Goal: Find specific page/section: Find specific page/section

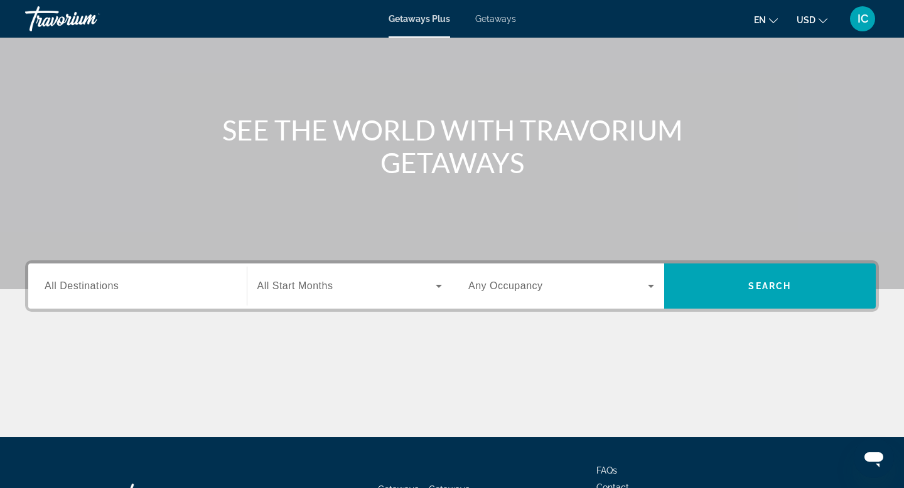
scroll to position [90, 0]
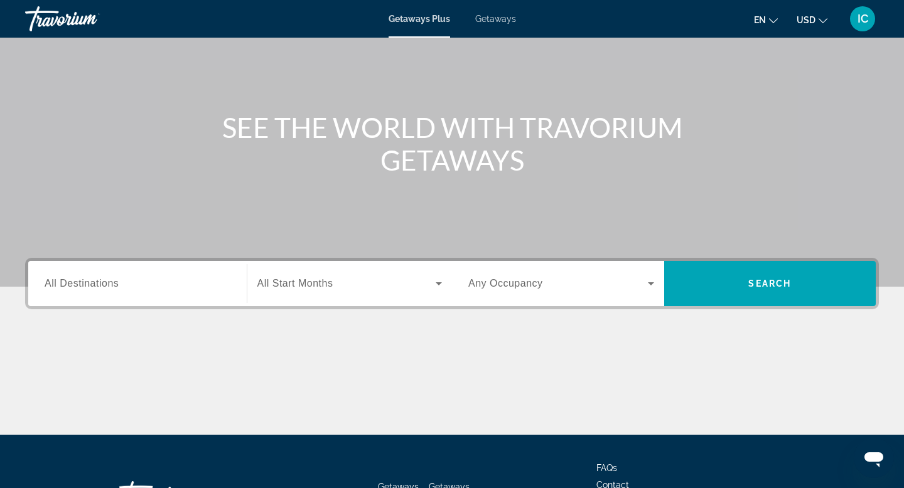
click at [217, 294] on div "Search widget" at bounding box center [138, 284] width 186 height 36
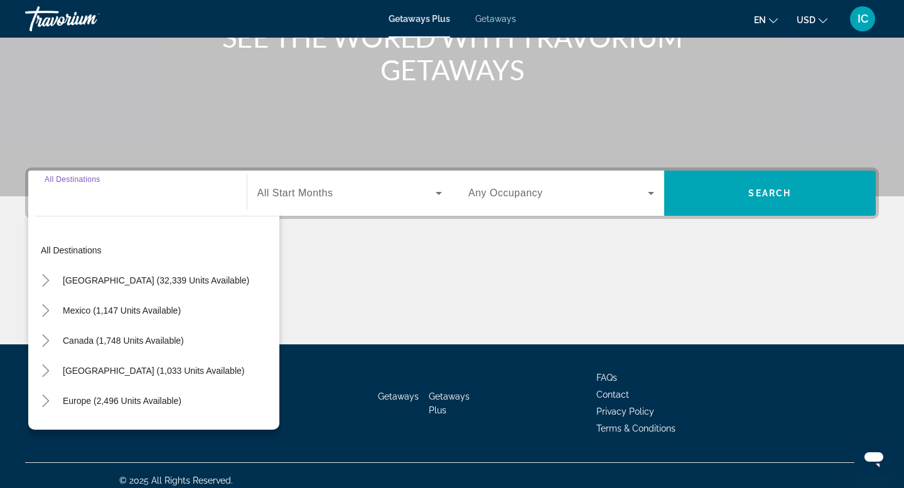
scroll to position [190, 0]
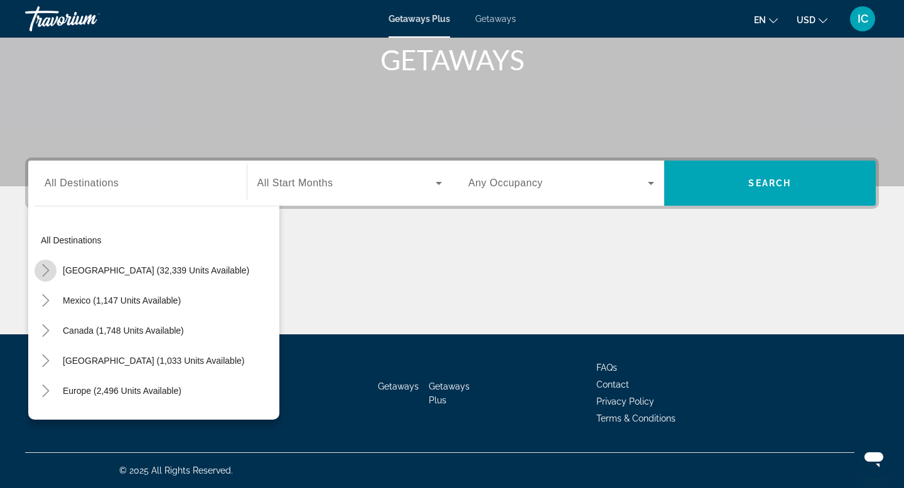
click at [51, 269] on icon "Toggle United States (32,339 units available)" at bounding box center [46, 270] width 13 height 13
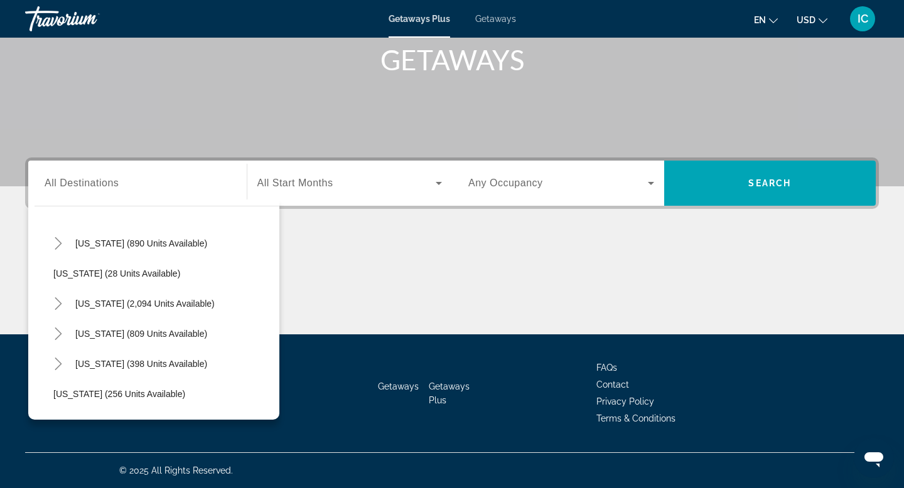
scroll to position [901, 0]
